Goal: Transaction & Acquisition: Download file/media

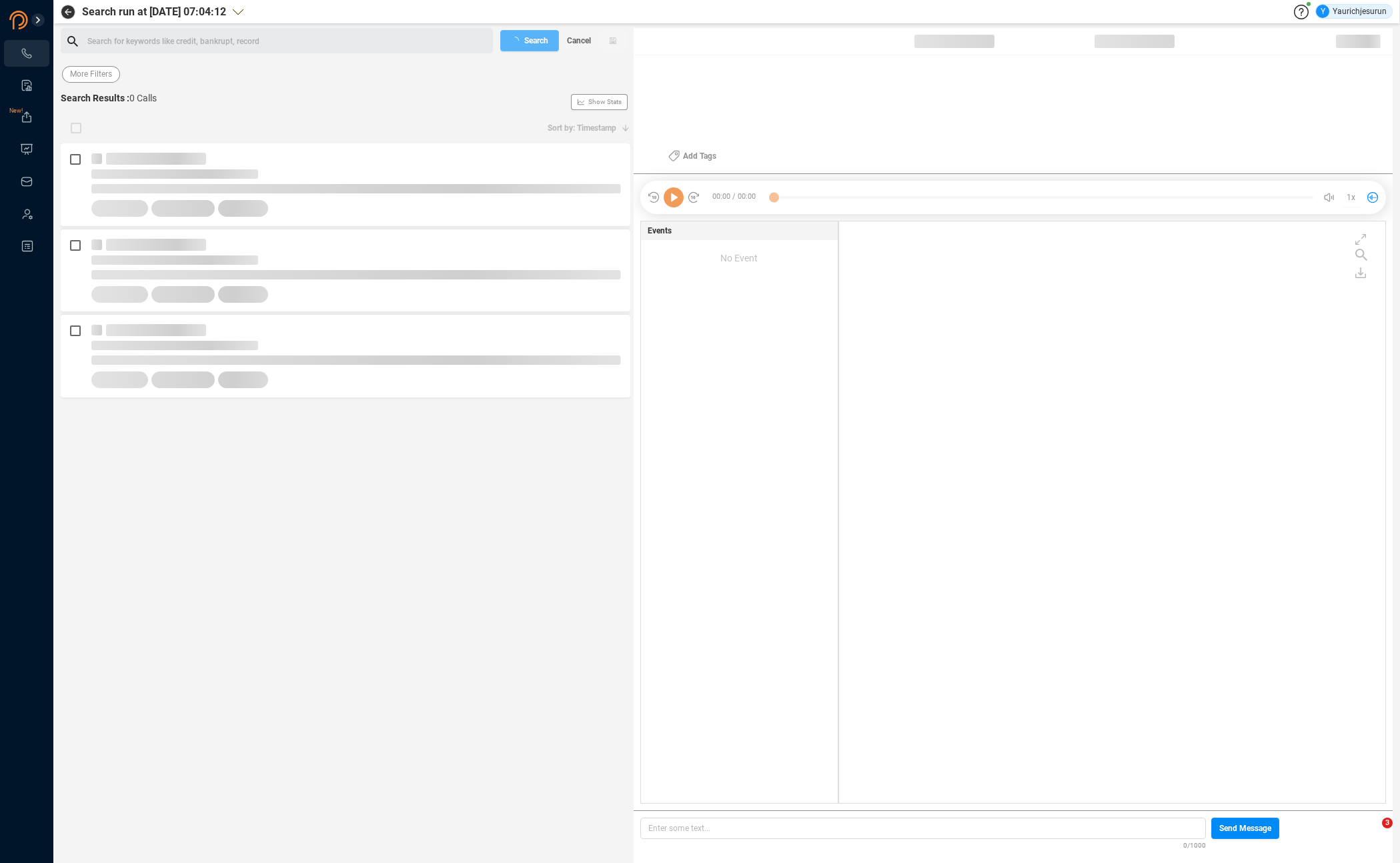
scroll to position [579, 540]
click at [77, 76] on span "Last 7 days" at bounding box center [91, 74] width 42 height 16
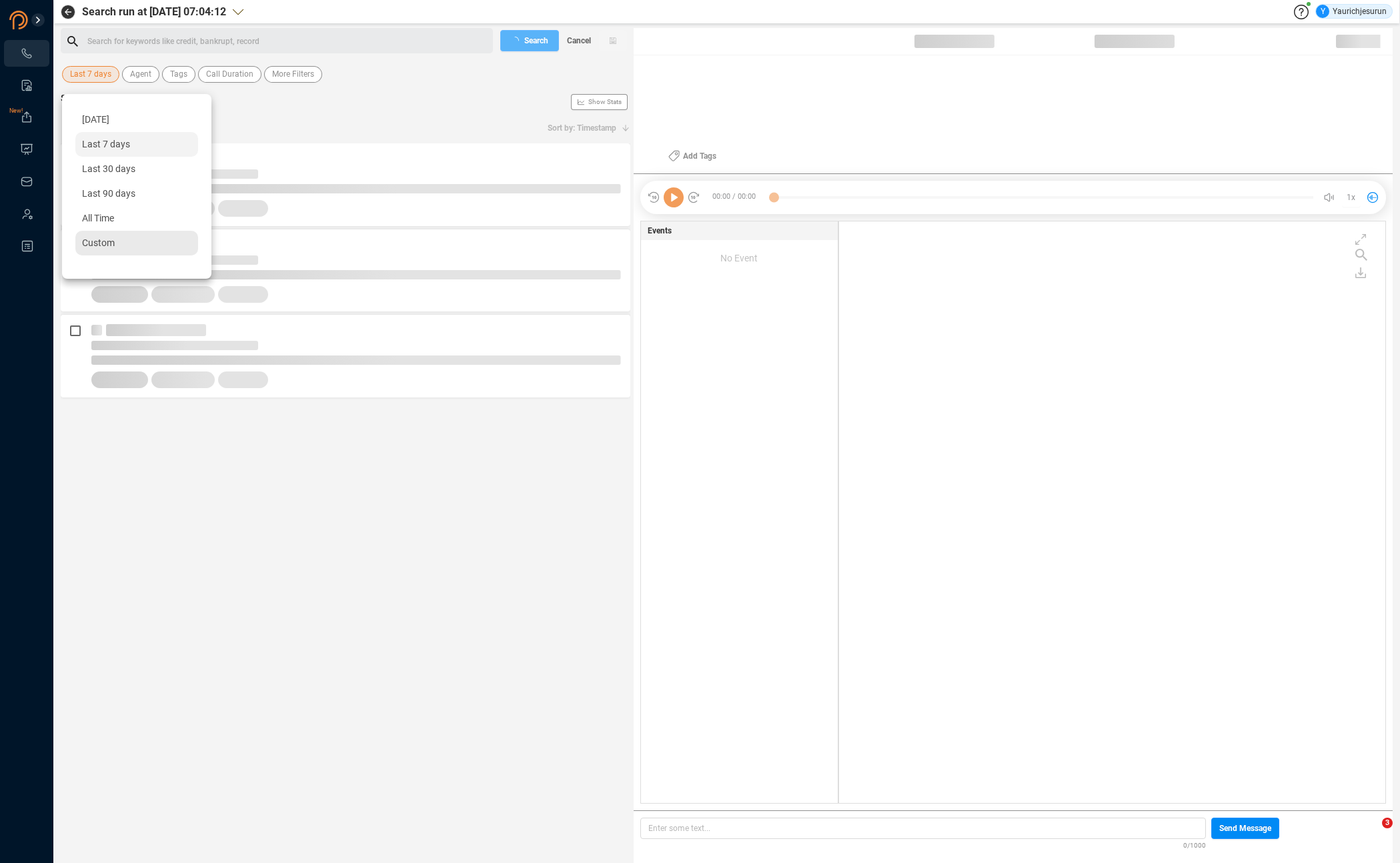
click at [90, 240] on span "Custom" at bounding box center [98, 242] width 33 height 11
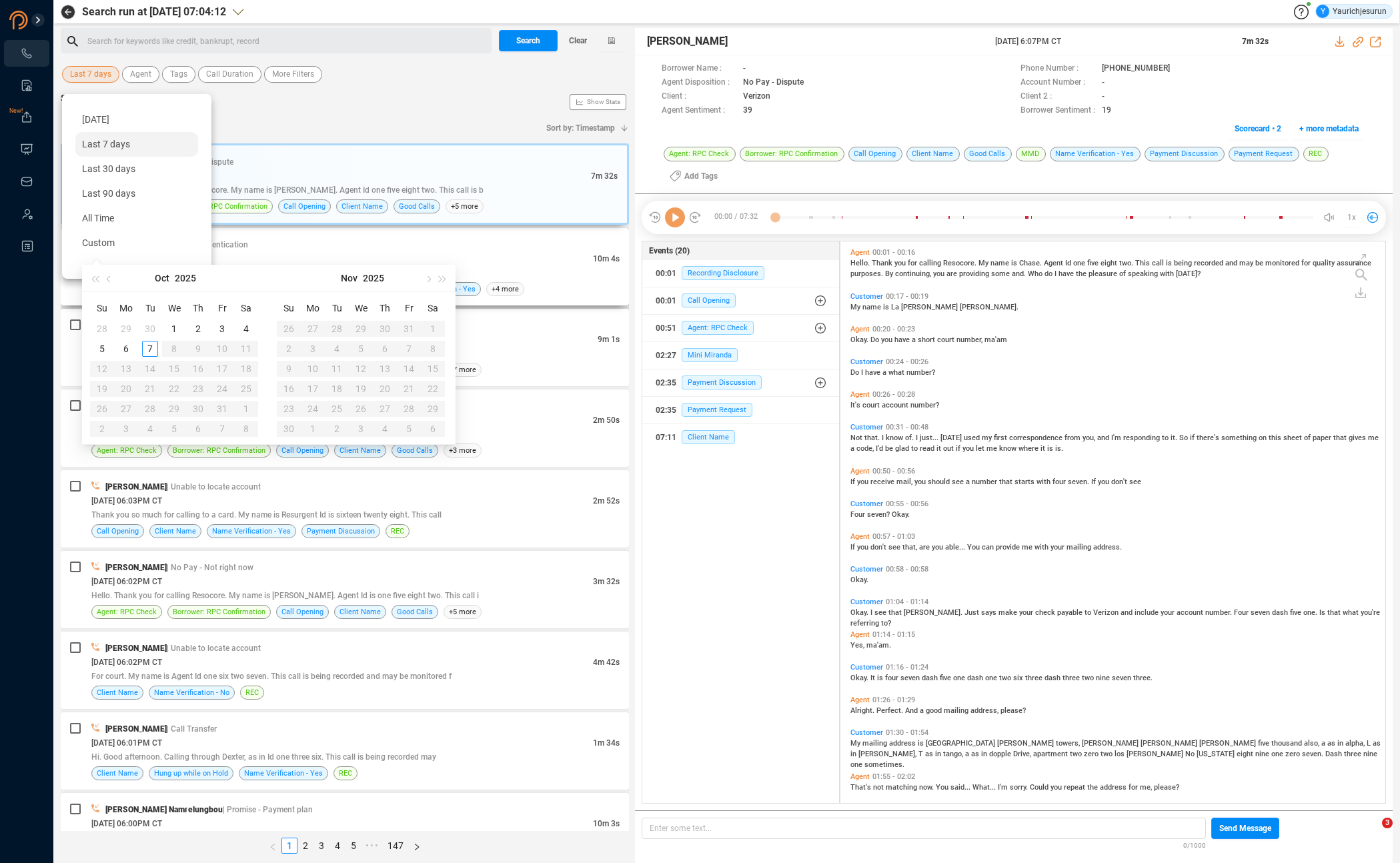
scroll to position [559, 538]
type input "[DATE]"
click at [95, 328] on div "28" at bounding box center [102, 328] width 16 height 16
type input "[DATE]"
click at [245, 409] on div "4" at bounding box center [245, 408] width 16 height 16
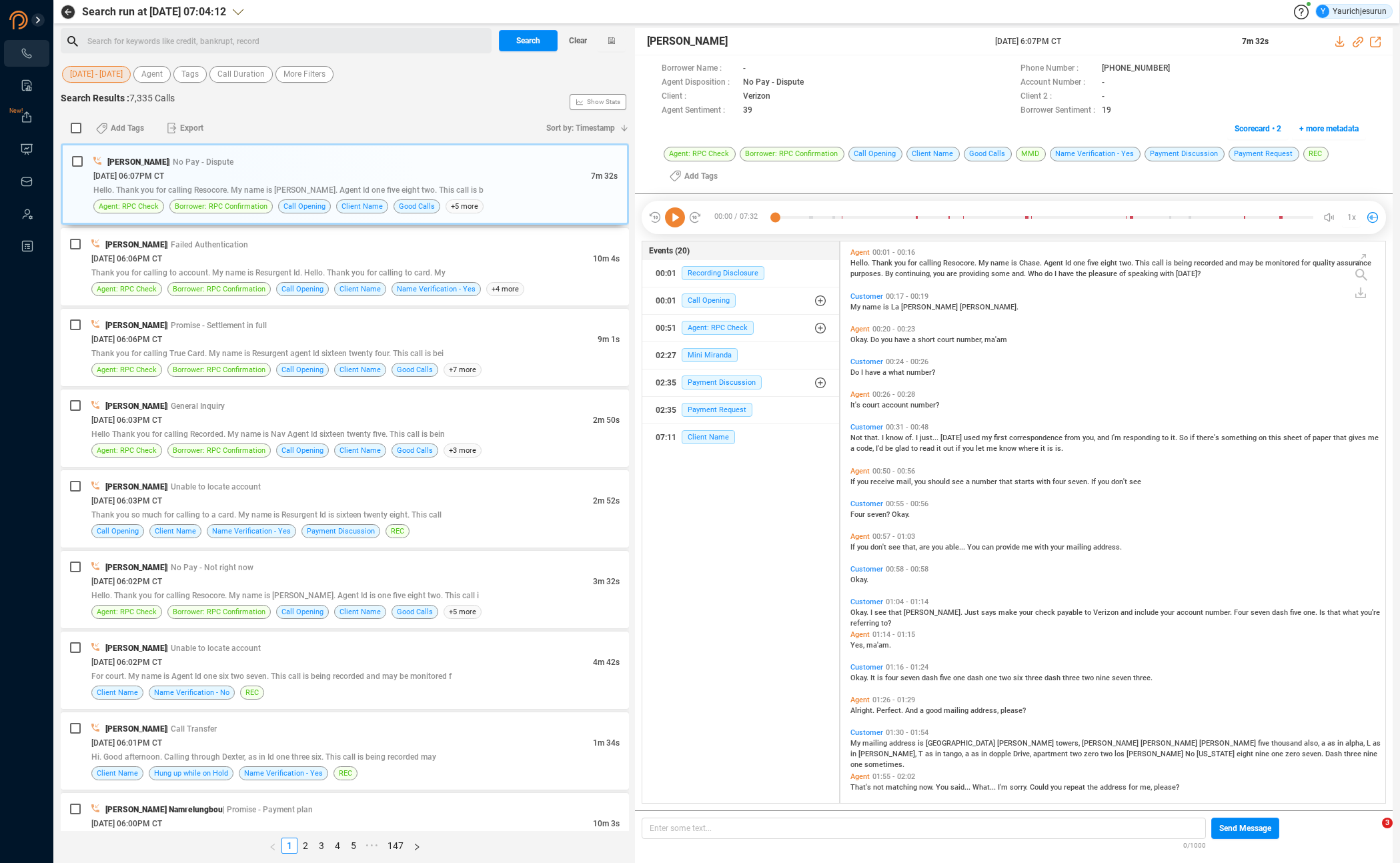
click at [338, 101] on div "Search Results : 7,335 Calls Show Stats" at bounding box center [345, 101] width 568 height 21
click at [318, 76] on span "More Filters" at bounding box center [305, 74] width 42 height 16
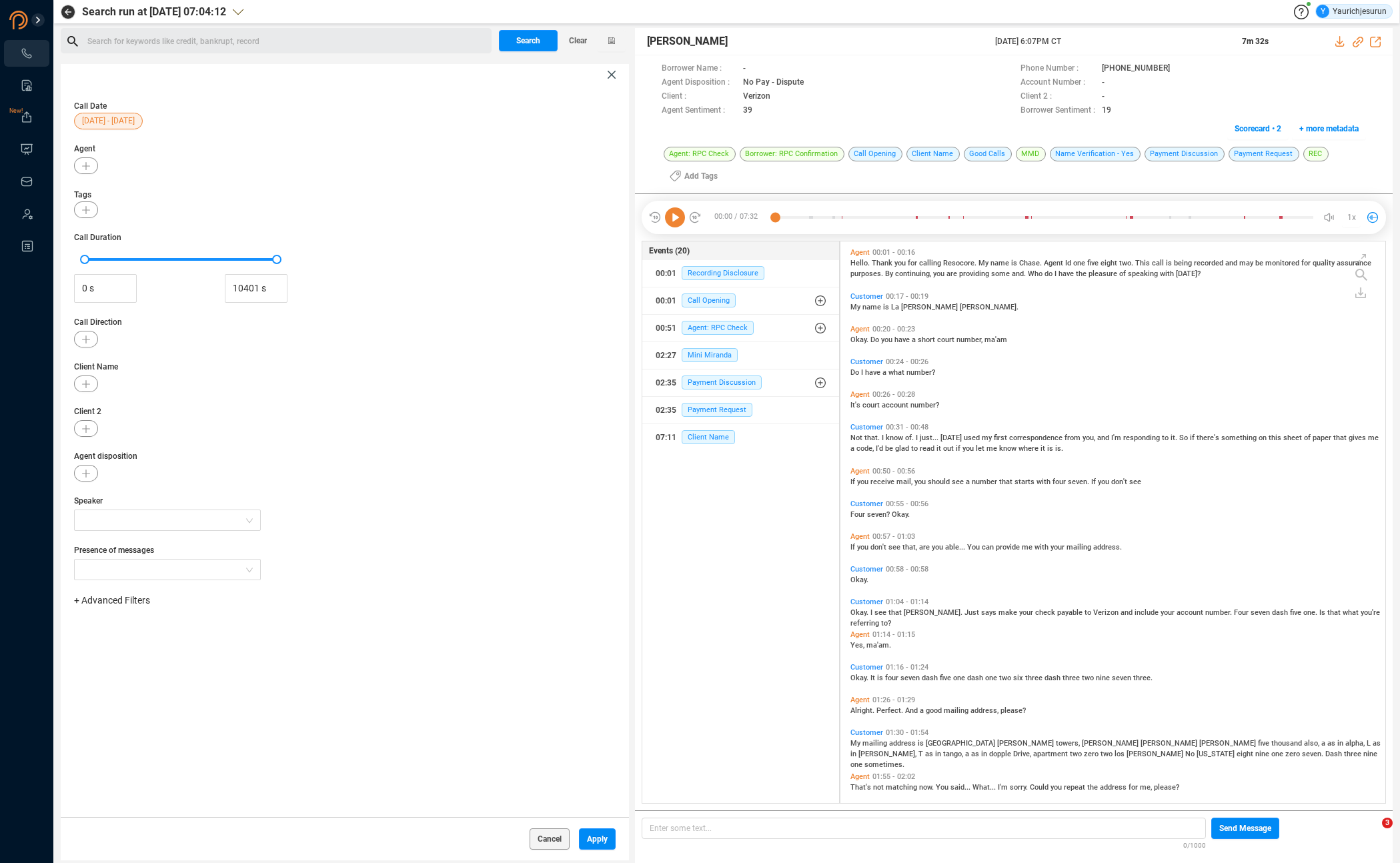
click at [138, 602] on span "+ Advanced Filters" at bounding box center [112, 600] width 76 height 11
click at [138, 710] on span "Phone Number" at bounding box center [118, 712] width 62 height 11
click at [230, 640] on div "Enter a comma separated list ﻿" at bounding box center [207, 642] width 253 height 29
click at [283, 715] on div "Call Date [DATE] - [DATE] Agent Tags Call Duration 0 s 10401 s Call Direction C…" at bounding box center [345, 451] width 568 height 732
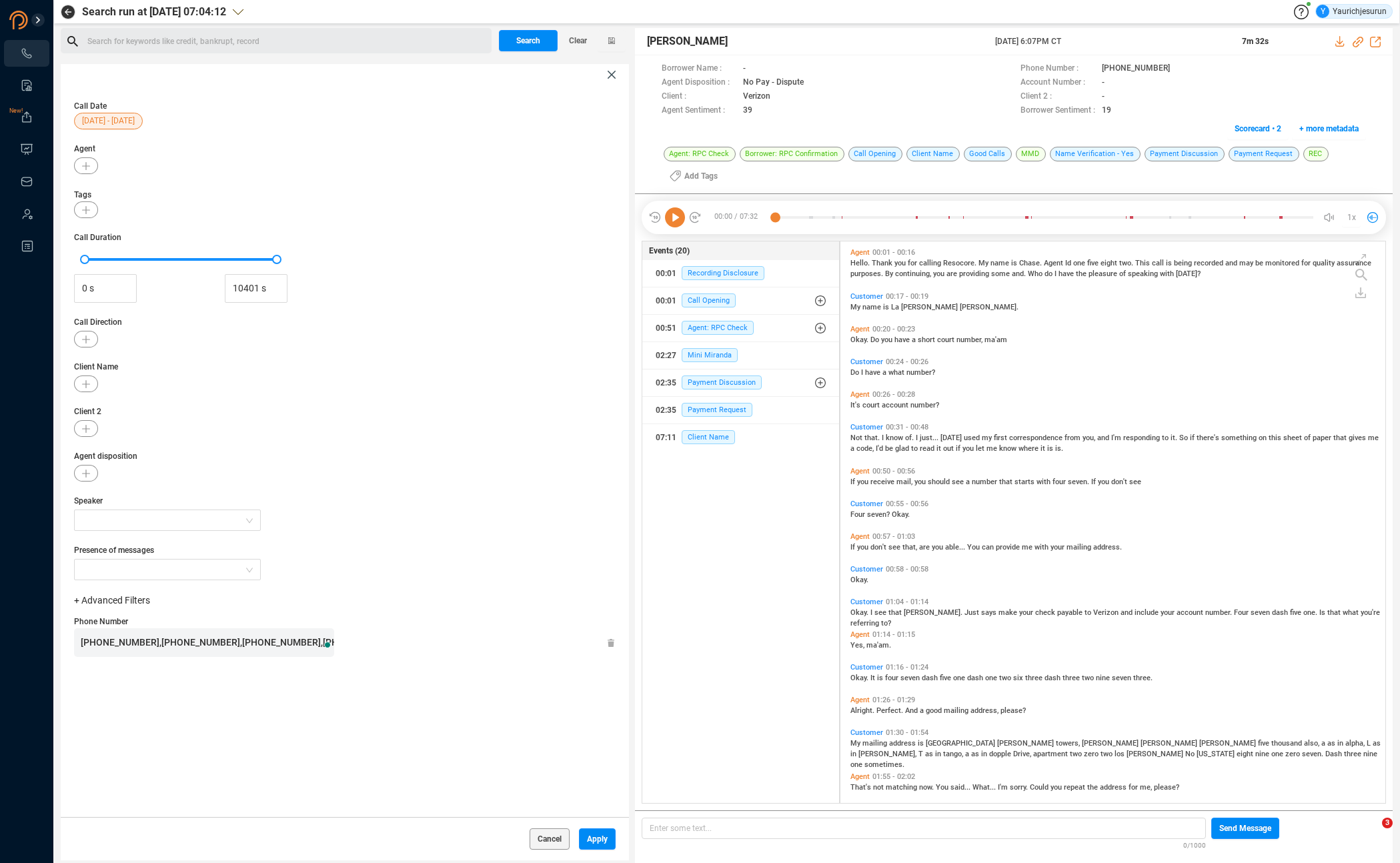
scroll to position [3, 0]
click at [87, 388] on button "button" at bounding box center [86, 383] width 24 height 16
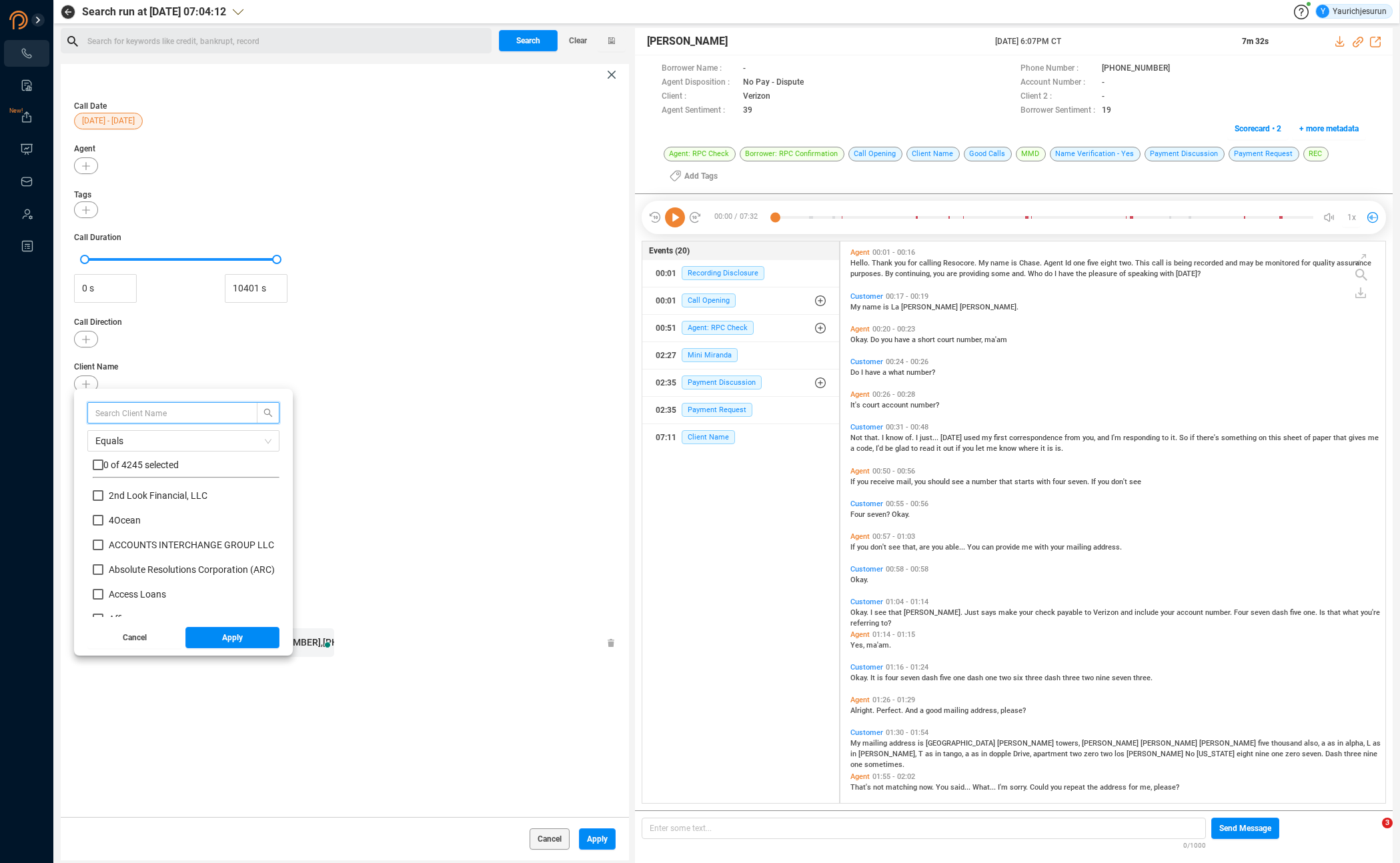
scroll to position [125, 180]
type input "NCB"
click at [131, 461] on span "0 of 1 selected" at bounding box center [133, 465] width 59 height 11
click at [93, 460] on input "checkbox" at bounding box center [98, 465] width 11 height 11
checkbox input "true"
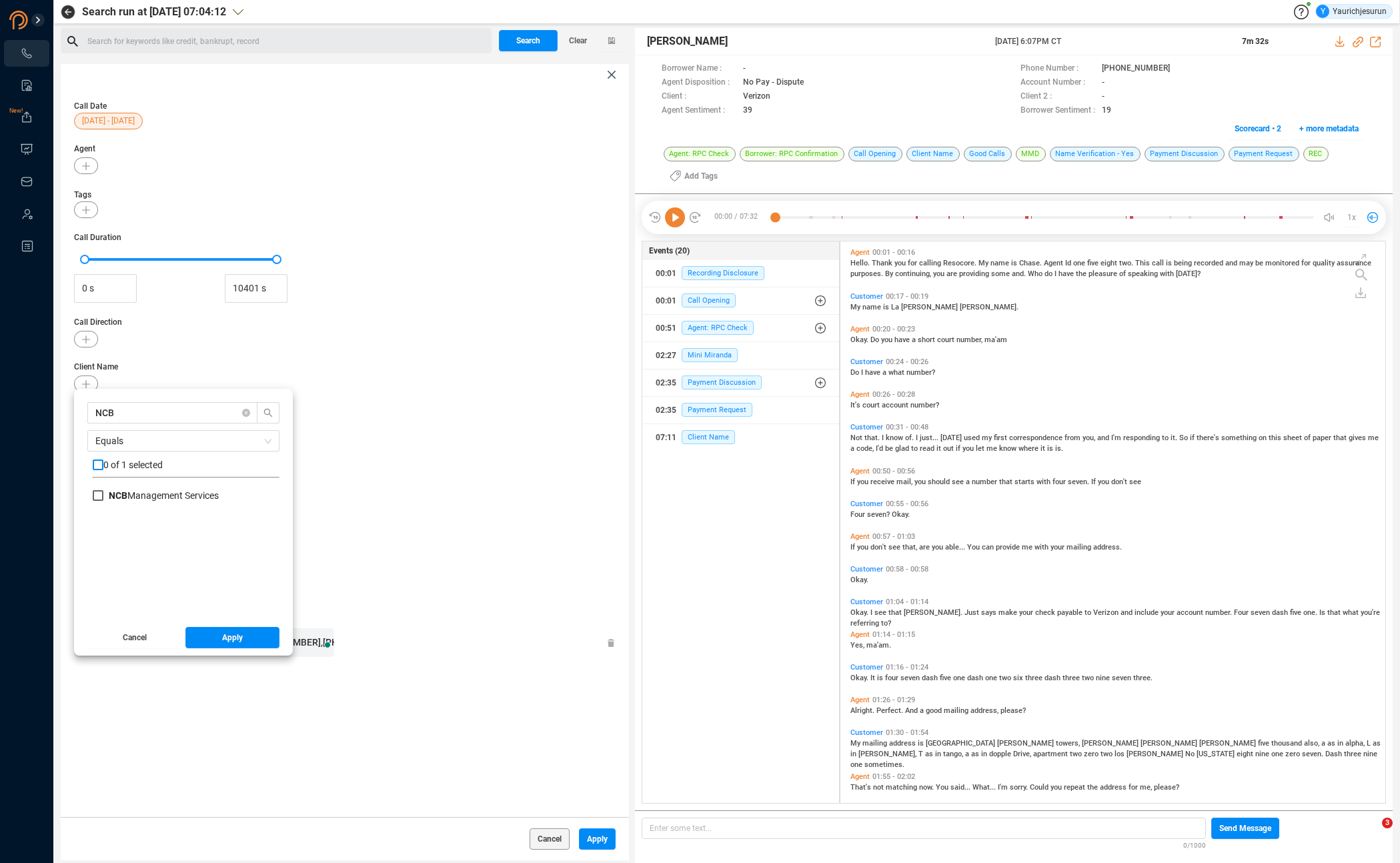
checkbox input "true"
click at [224, 631] on span "Apply" at bounding box center [232, 637] width 20 height 21
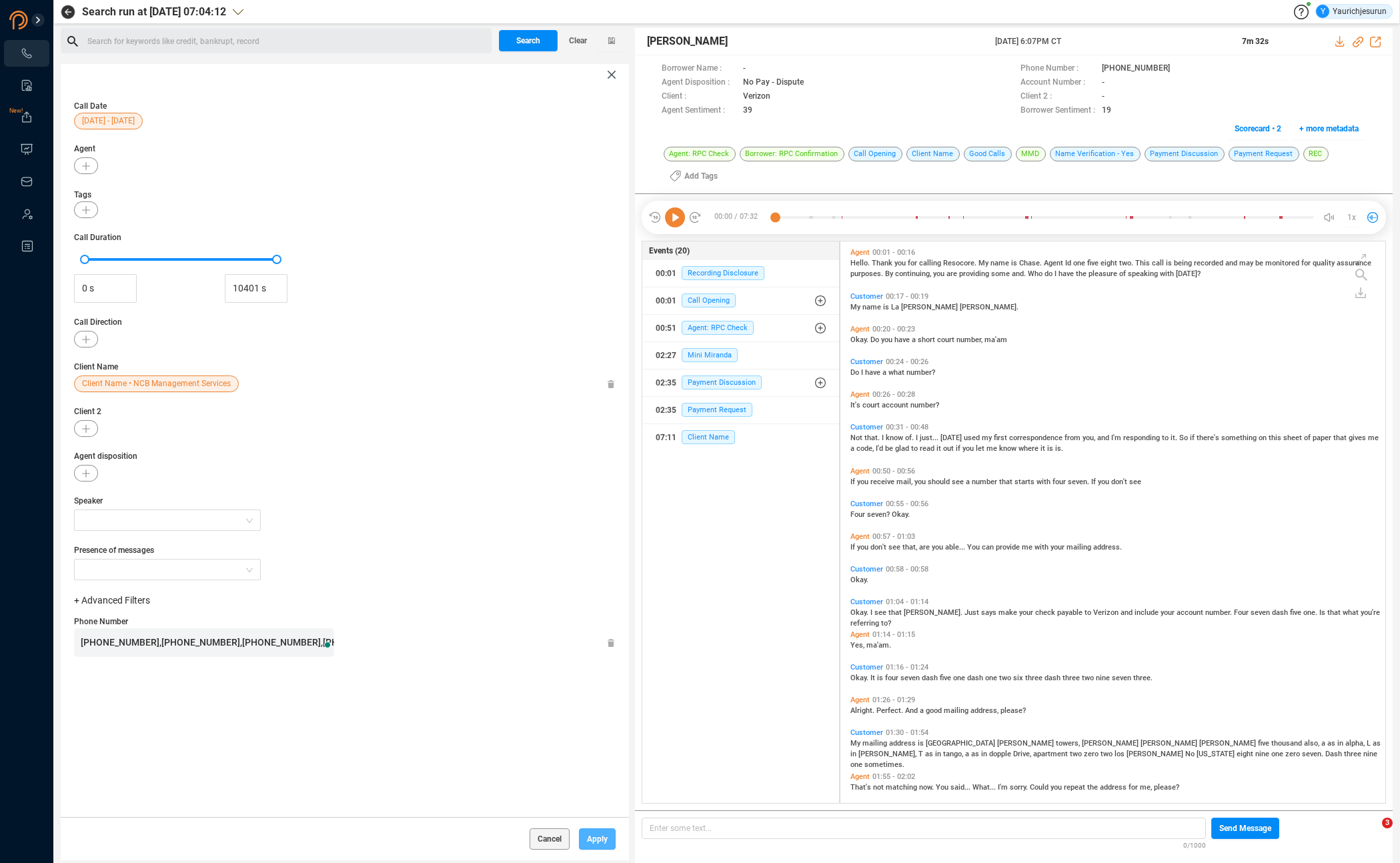
click at [592, 838] on span "Apply" at bounding box center [597, 838] width 20 height 21
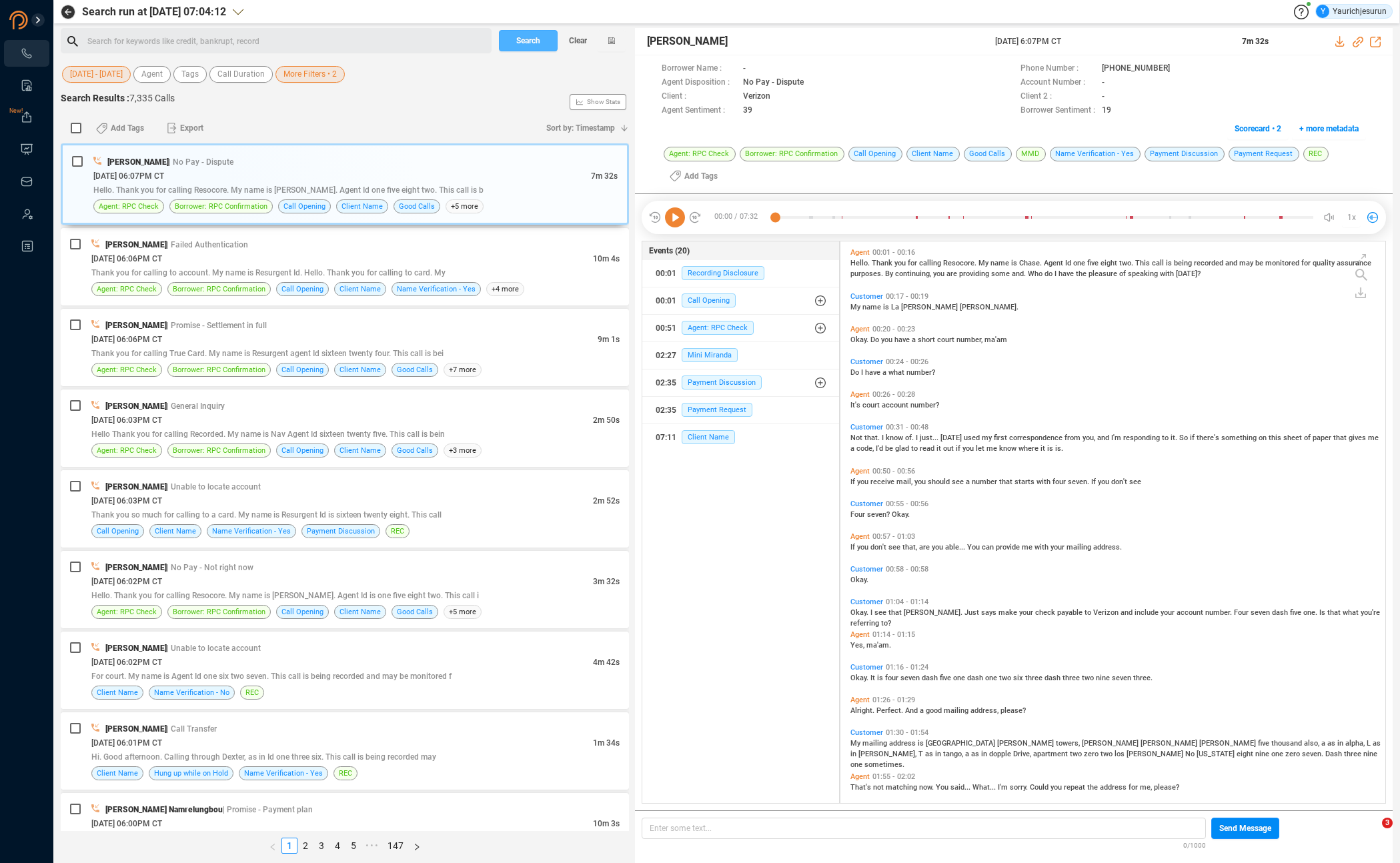
click at [534, 44] on span "Search" at bounding box center [528, 40] width 24 height 21
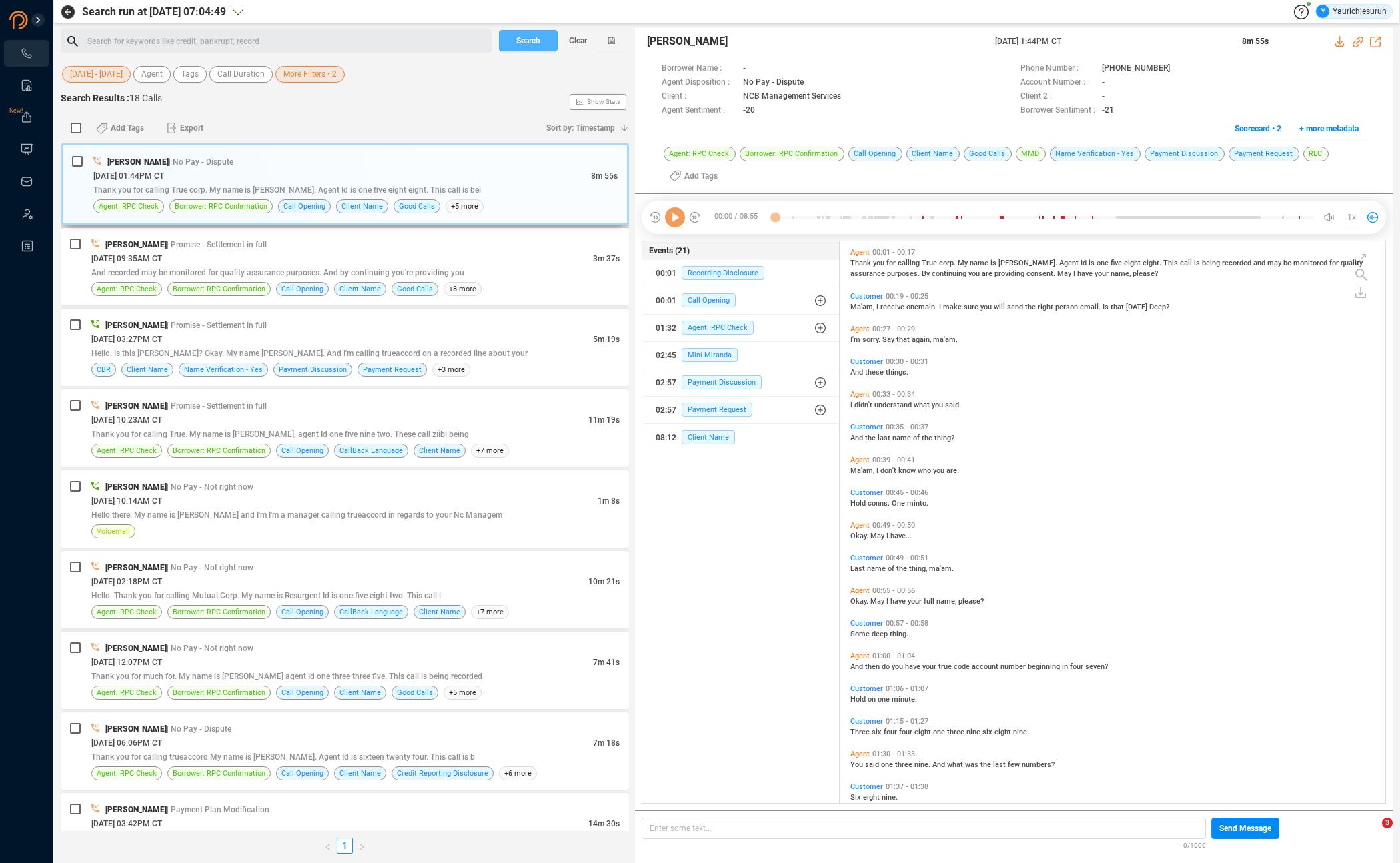
scroll to position [559, 538]
click at [78, 128] on input "checkbox" at bounding box center [76, 128] width 11 height 11
checkbox input "true"
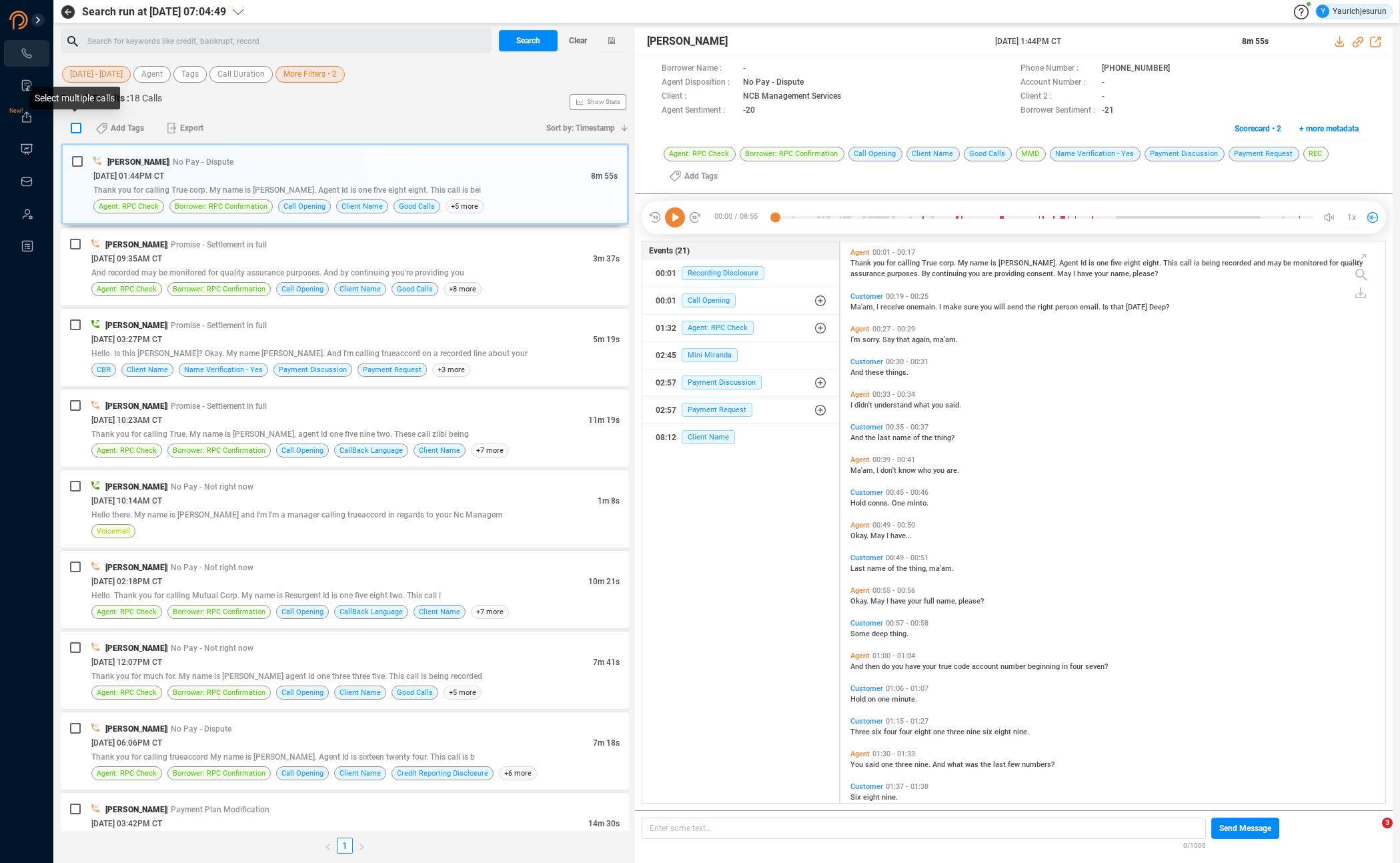
checkbox input "true"
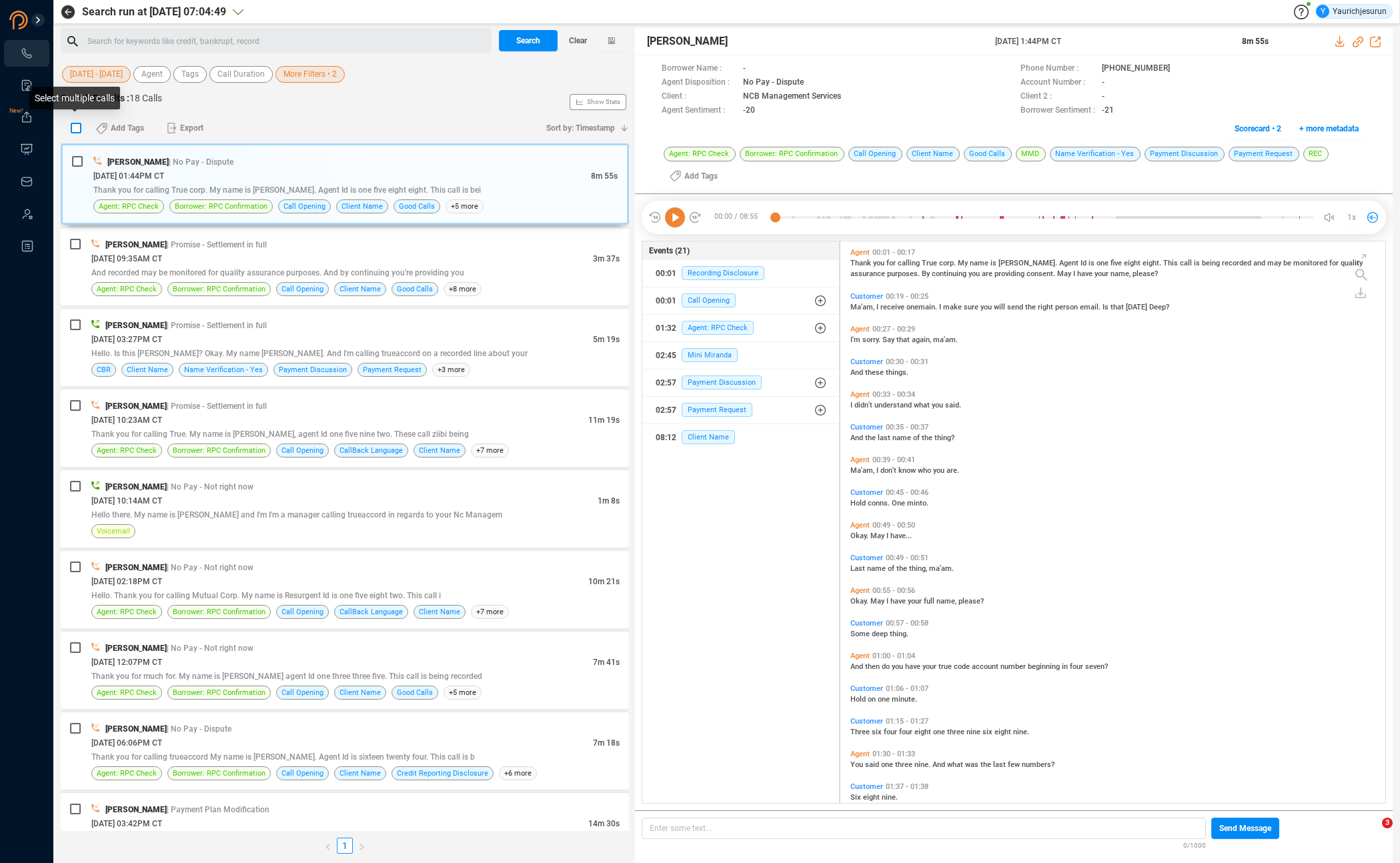
checkbox input "true"
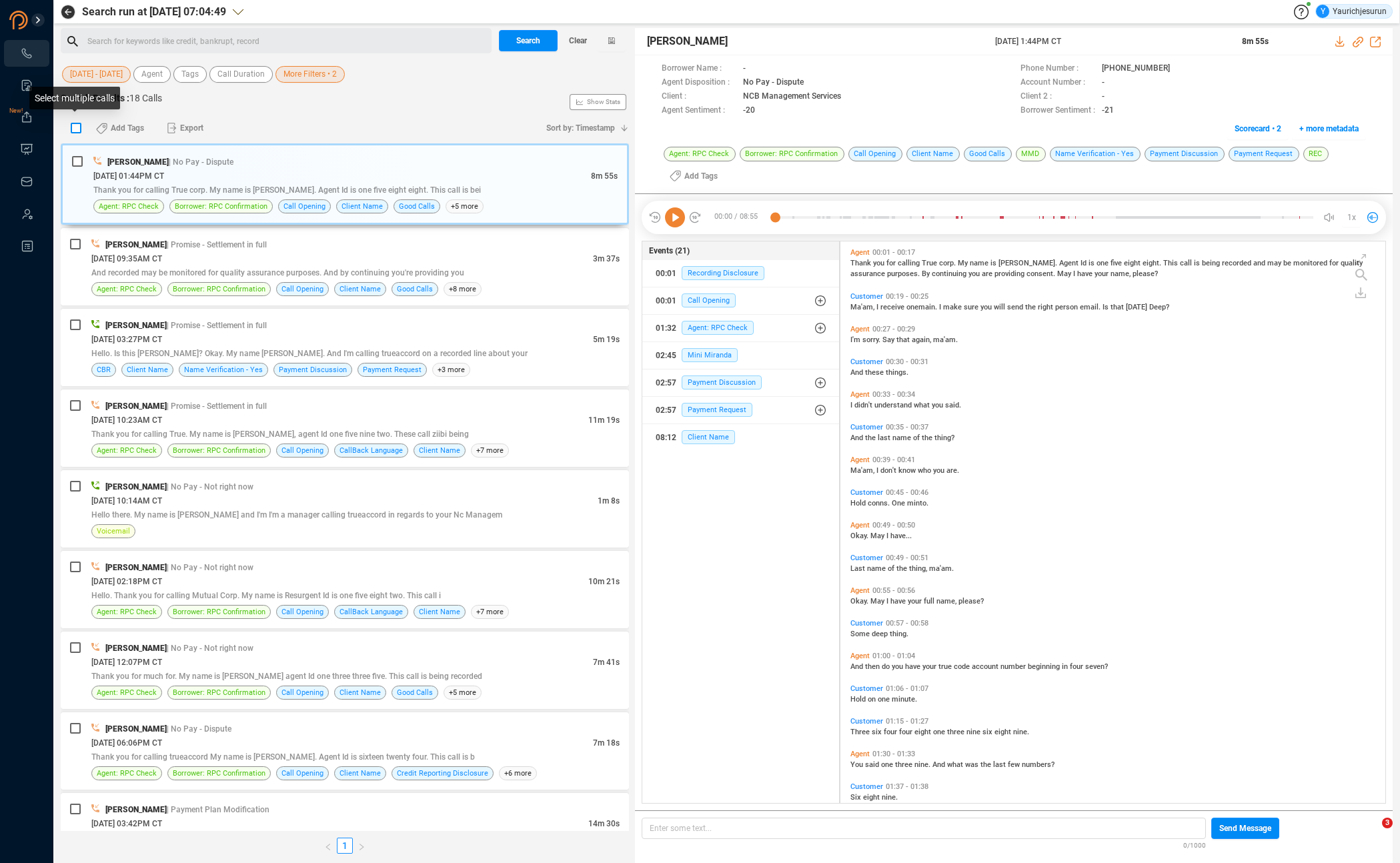
checkbox input "true"
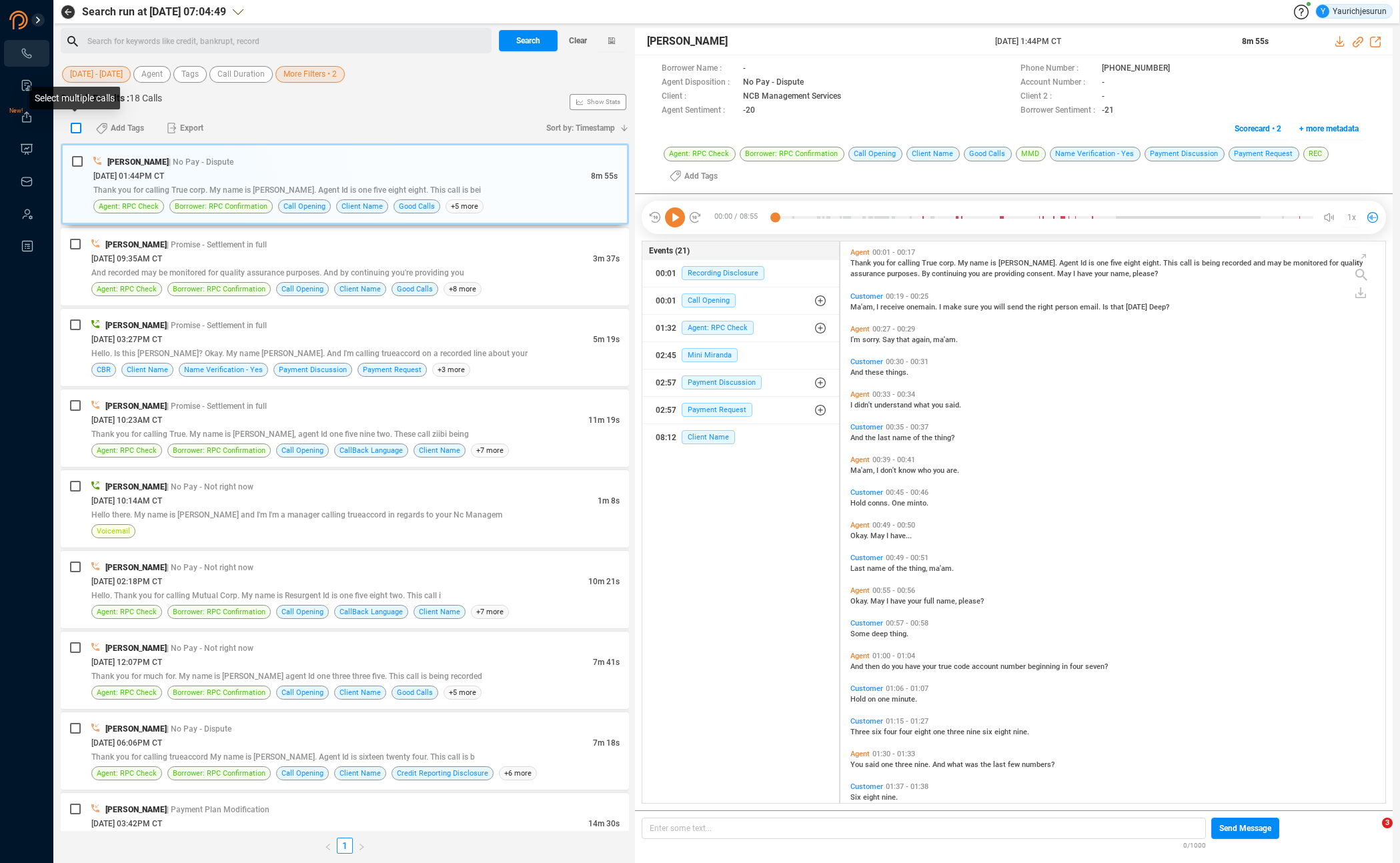
checkbox input "true"
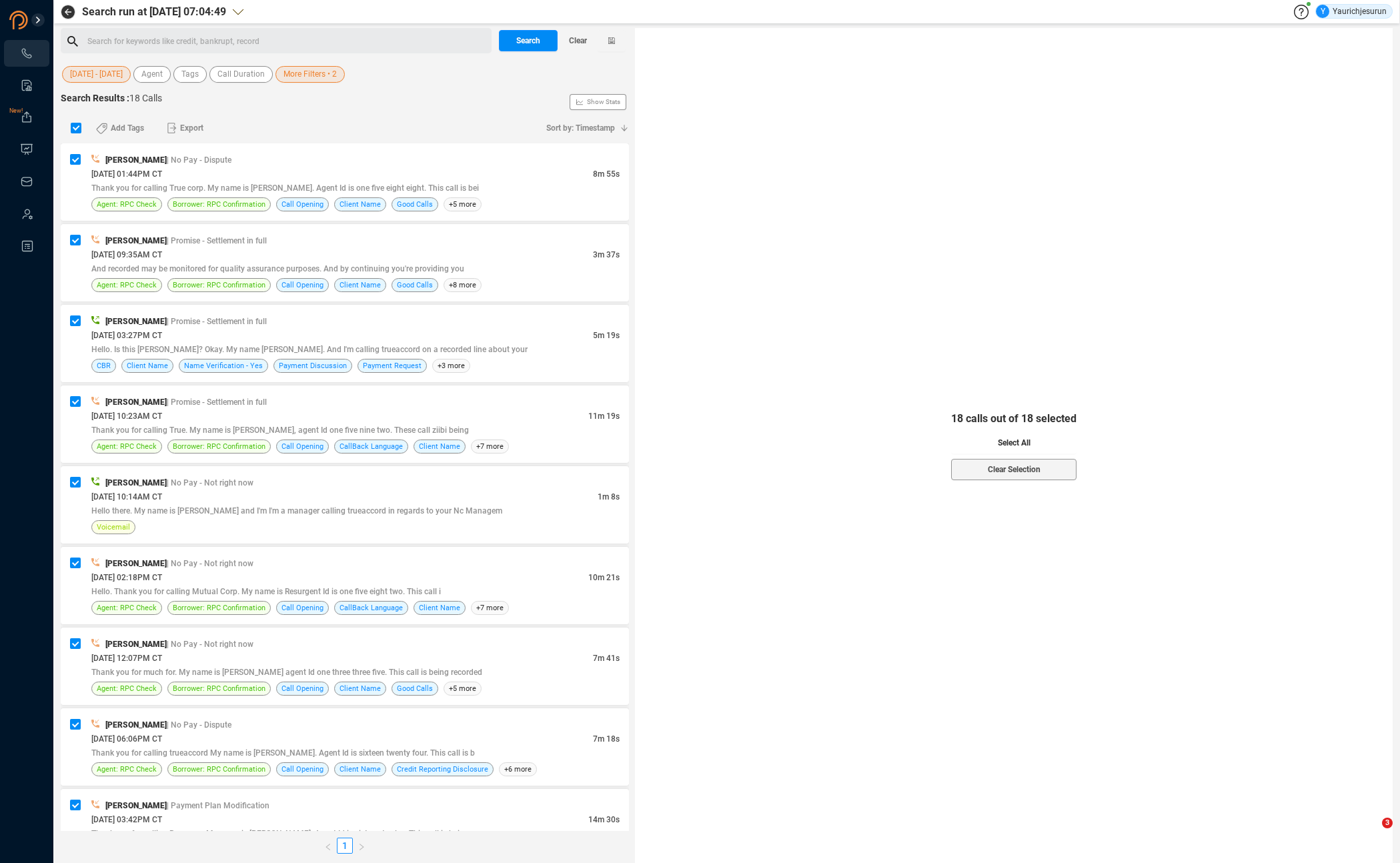
click at [1021, 445] on span "Select All" at bounding box center [1014, 442] width 33 height 21
click at [193, 134] on span "Export" at bounding box center [191, 127] width 23 height 21
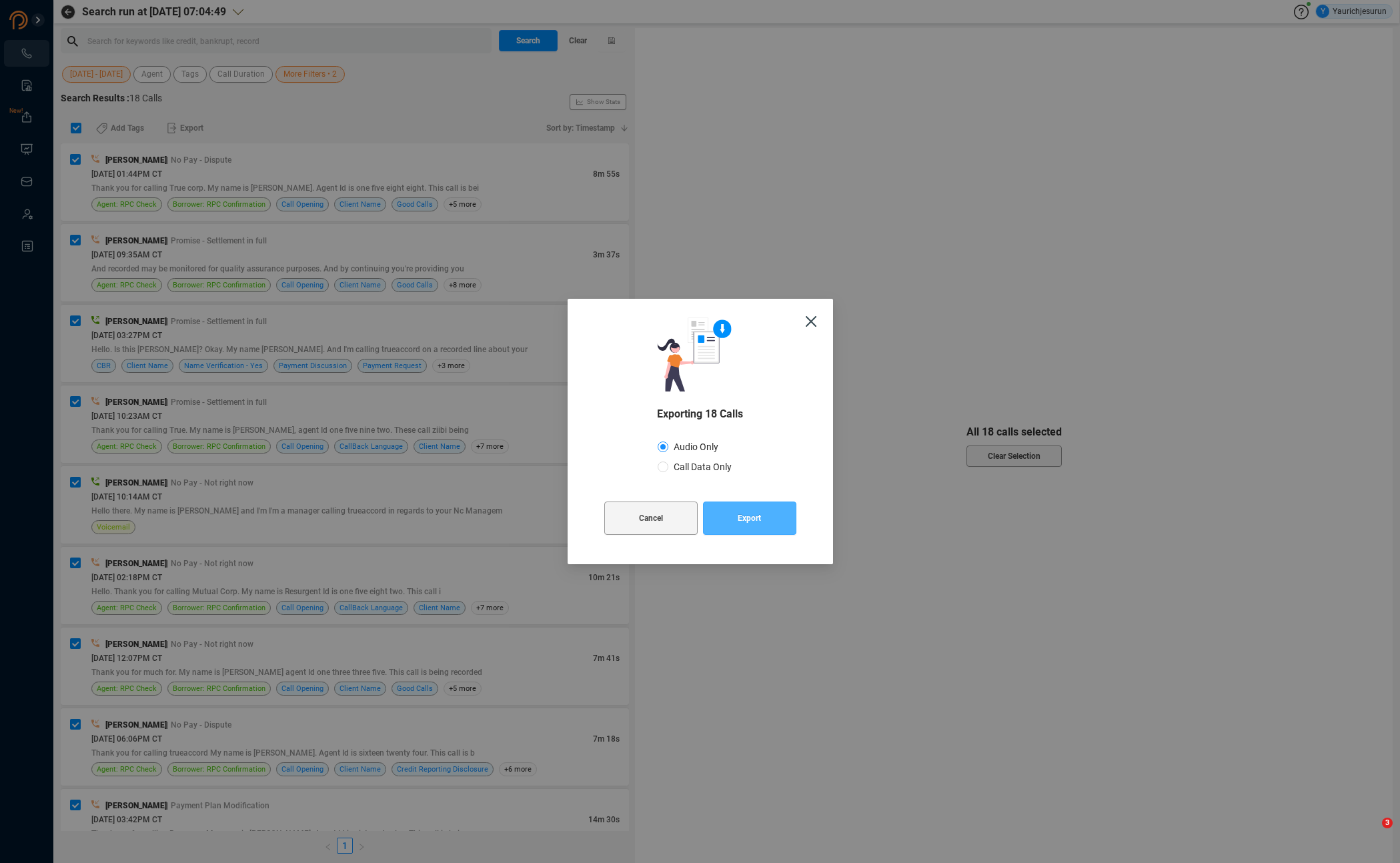
click at [753, 522] on span "Export" at bounding box center [749, 518] width 23 height 33
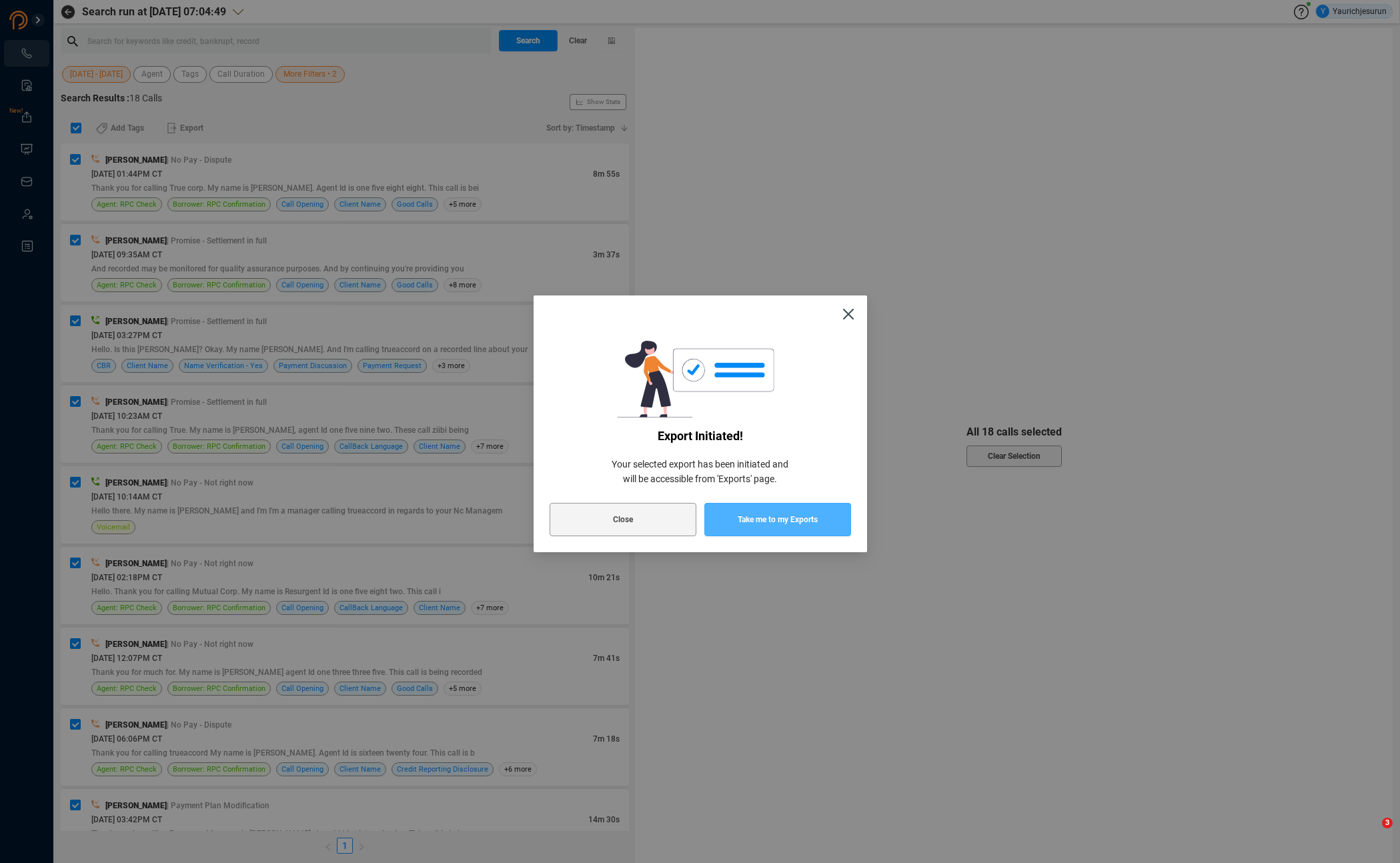
click at [752, 520] on span "Take me to my Exports" at bounding box center [777, 519] width 80 height 33
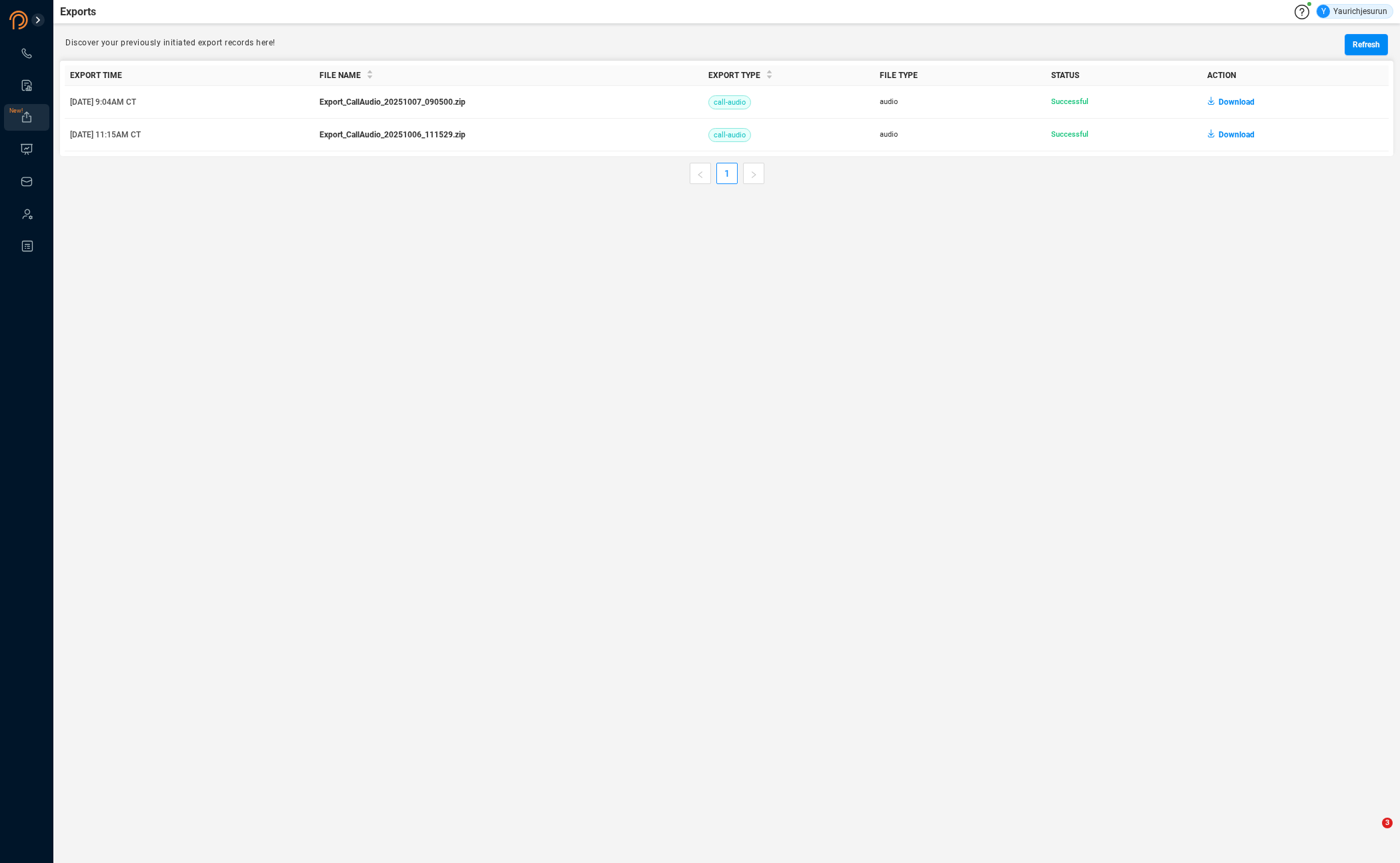
drag, startPoint x: 1239, startPoint y: 106, endPoint x: 1229, endPoint y: 193, distance: 87.6
click at [1228, 212] on main "Exports Y Yaurichjesurun Discover your previously initiated export records here…" at bounding box center [726, 431] width 1346 height 863
click at [1233, 97] on span "Download" at bounding box center [1236, 101] width 36 height 21
